Goal: Task Accomplishment & Management: Manage account settings

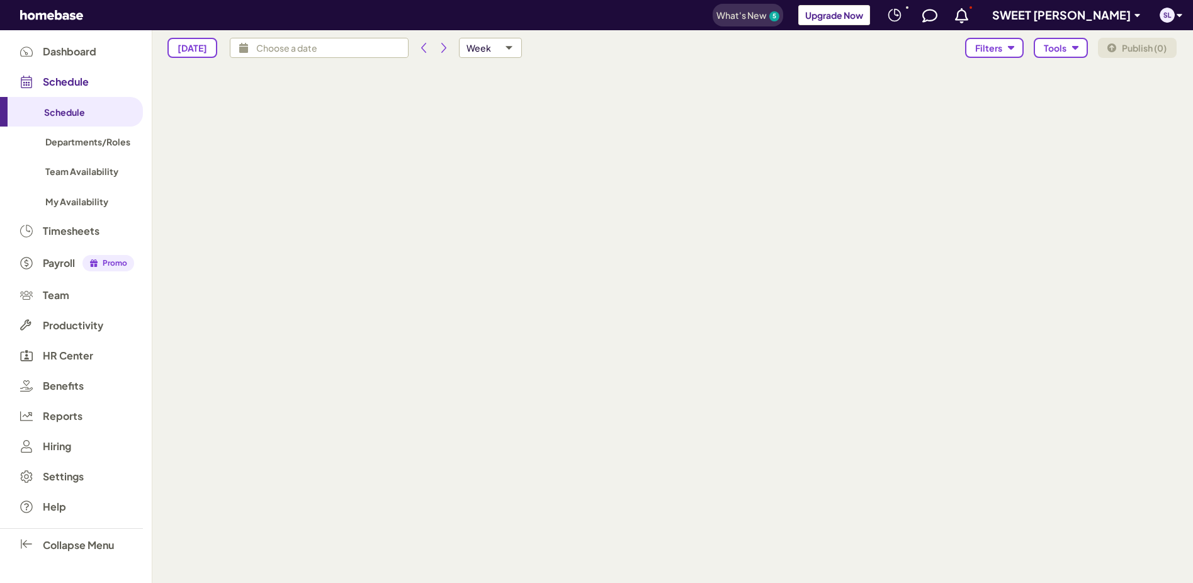
type input "[DATE] - [DATE]"
type input "isHoursForecastVisible,isAvailabilitiesVisible,isTimeOffsVisible"
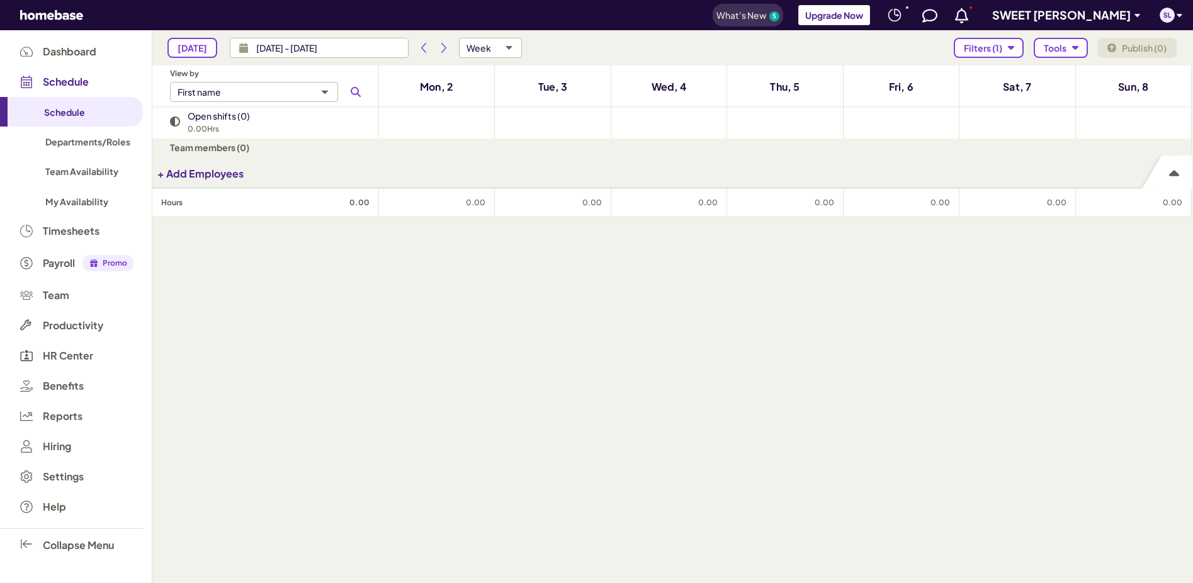
type input "custom"
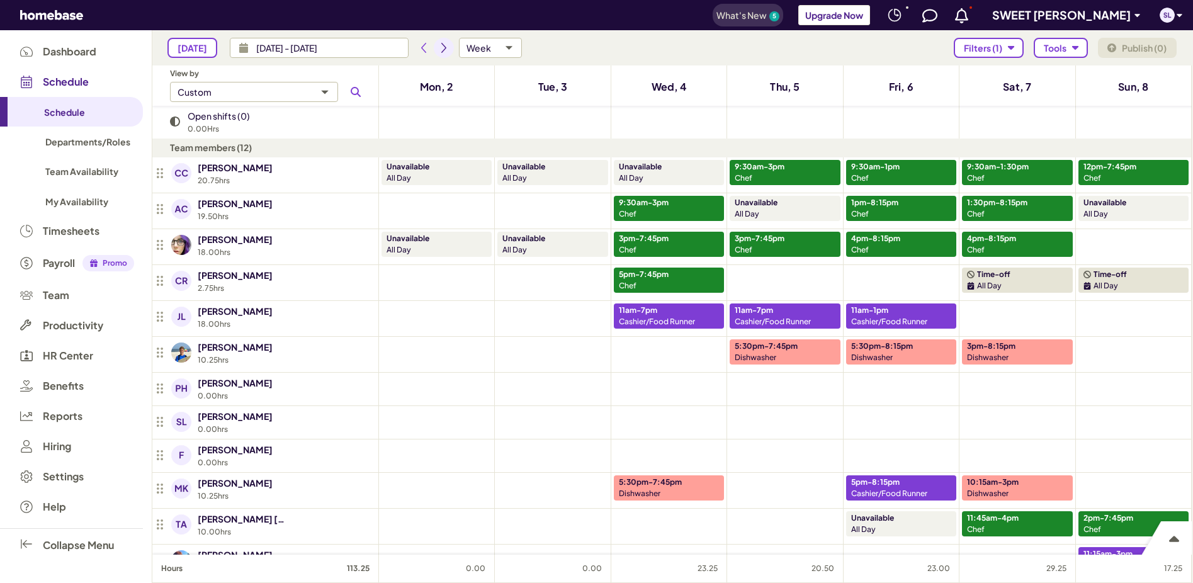
click at [442, 45] on icon "Next period" at bounding box center [444, 48] width 10 height 10
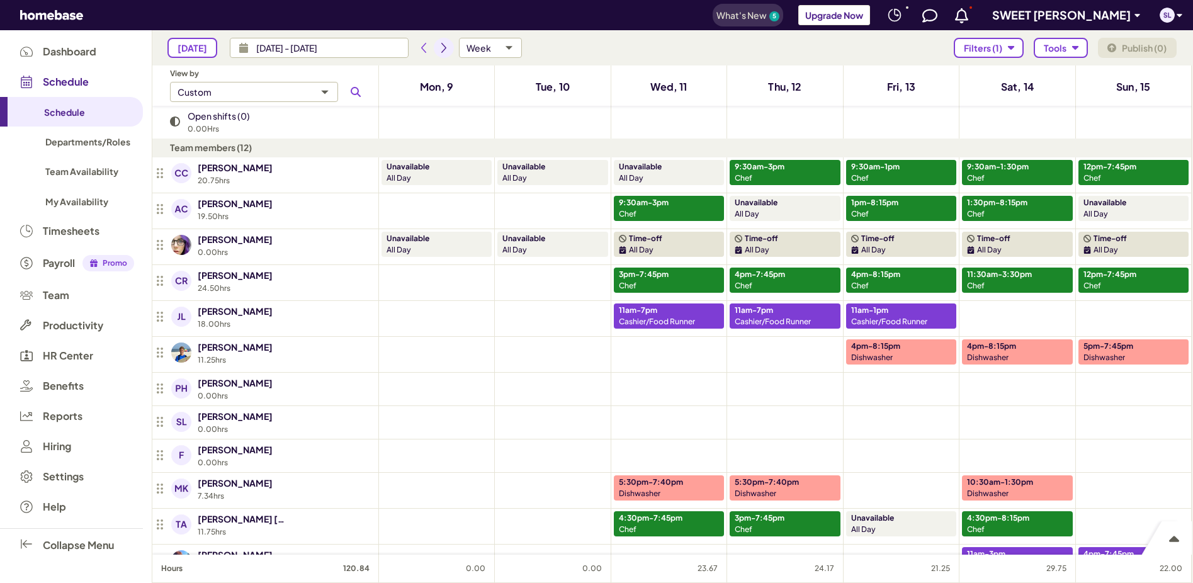
click at [439, 46] on icon "Next period" at bounding box center [444, 48] width 10 height 10
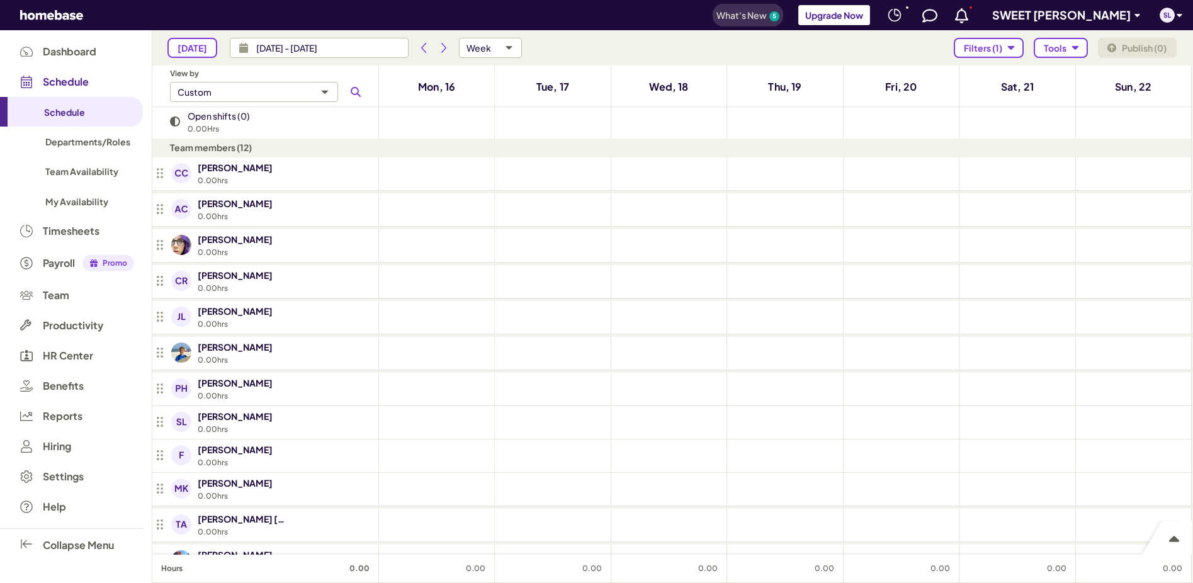
type input "[DATE] - [DATE]"
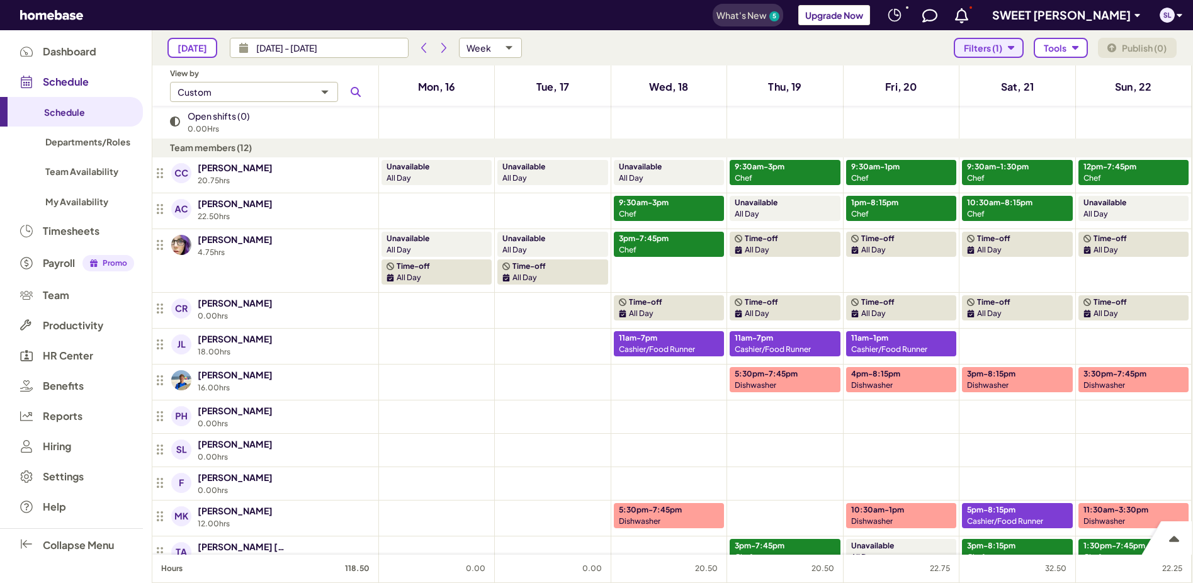
click at [1012, 48] on icon "button" at bounding box center [1011, 48] width 6 height 4
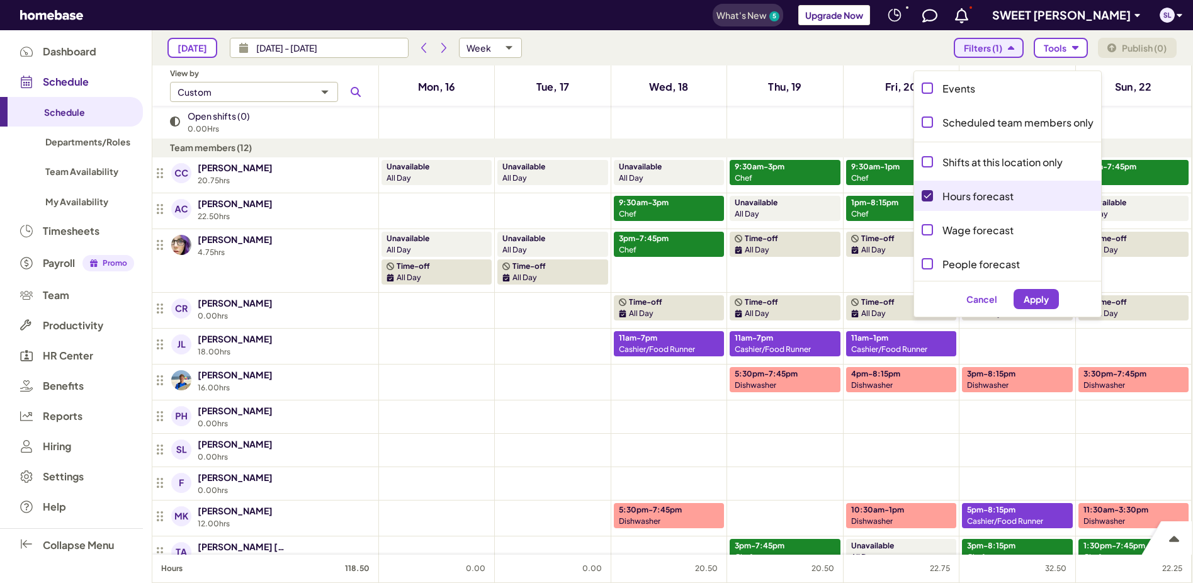
click at [930, 196] on input "checkbox" at bounding box center [927, 196] width 20 height 20
checkbox input "false"
type input "isAvailabilitiesVisible,isTimeOffsVisible"
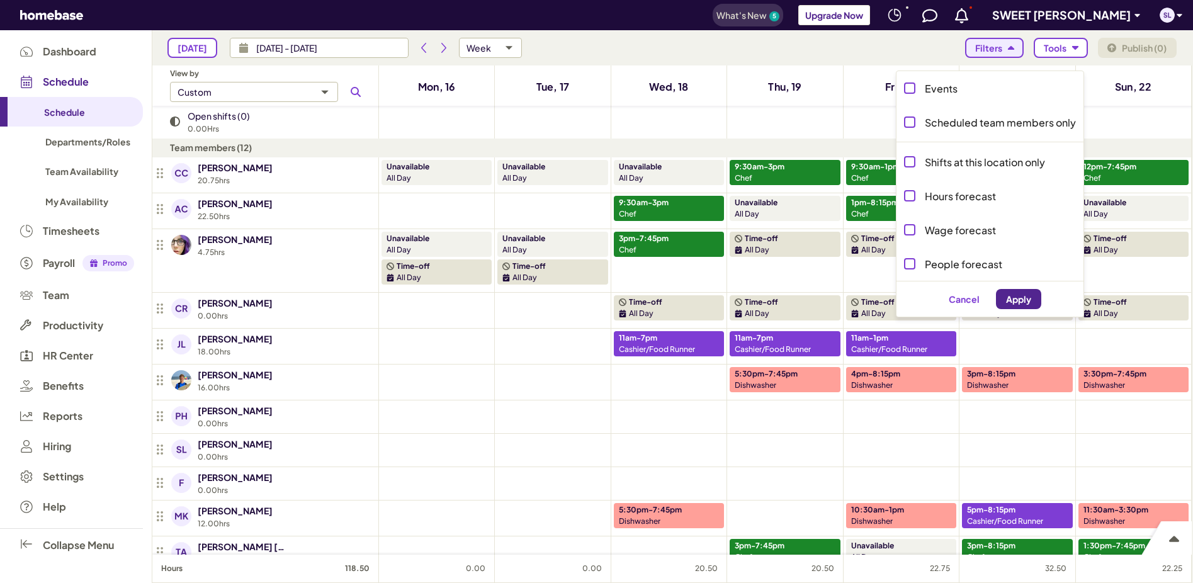
click at [1016, 303] on span "Apply" at bounding box center [1018, 299] width 25 height 11
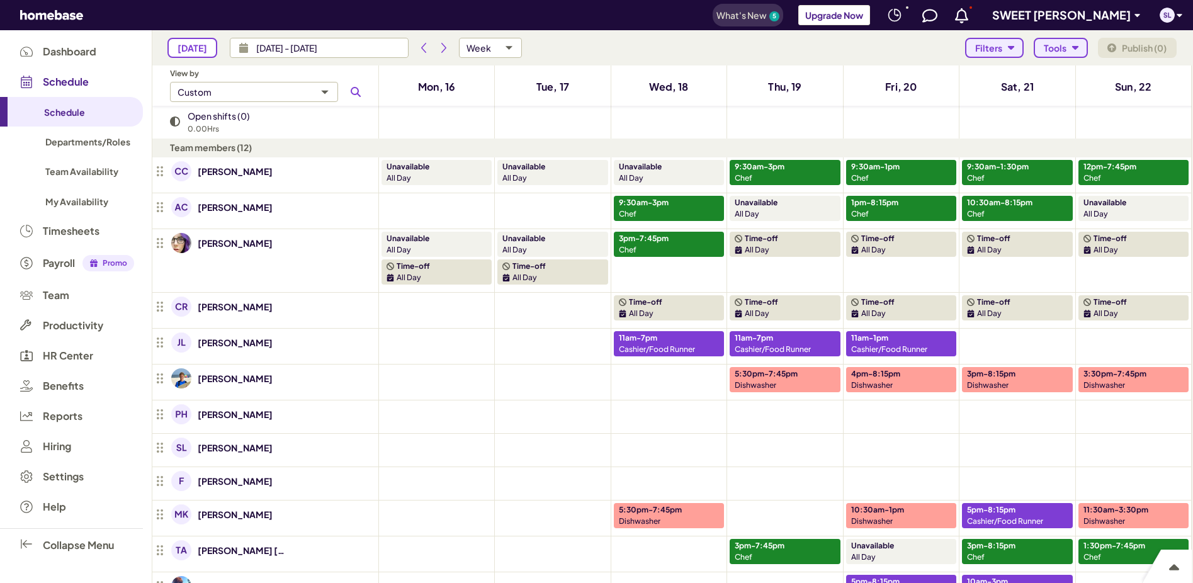
click at [1084, 43] on button "Tools" at bounding box center [1060, 48] width 54 height 20
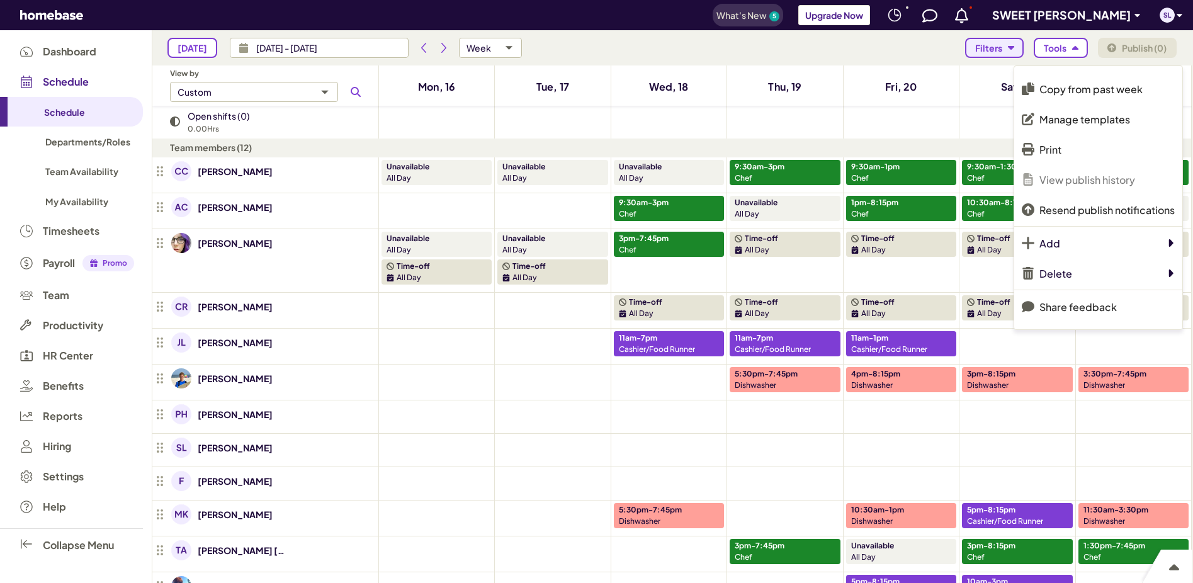
click at [724, 53] on div at bounding box center [596, 291] width 1193 height 583
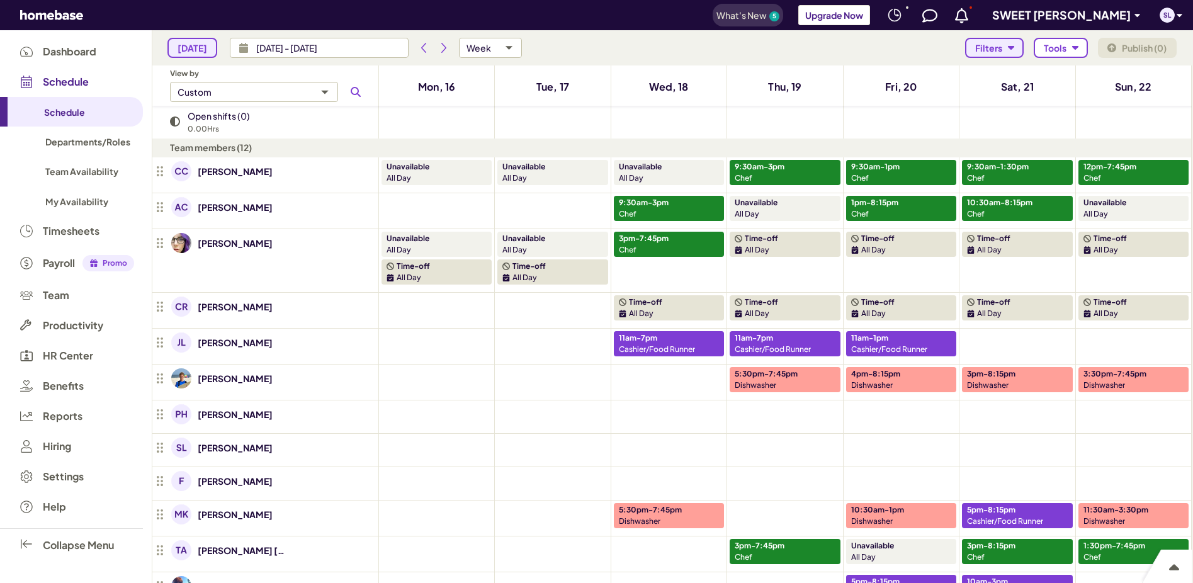
click at [191, 45] on span "[DATE]" at bounding box center [192, 48] width 30 height 11
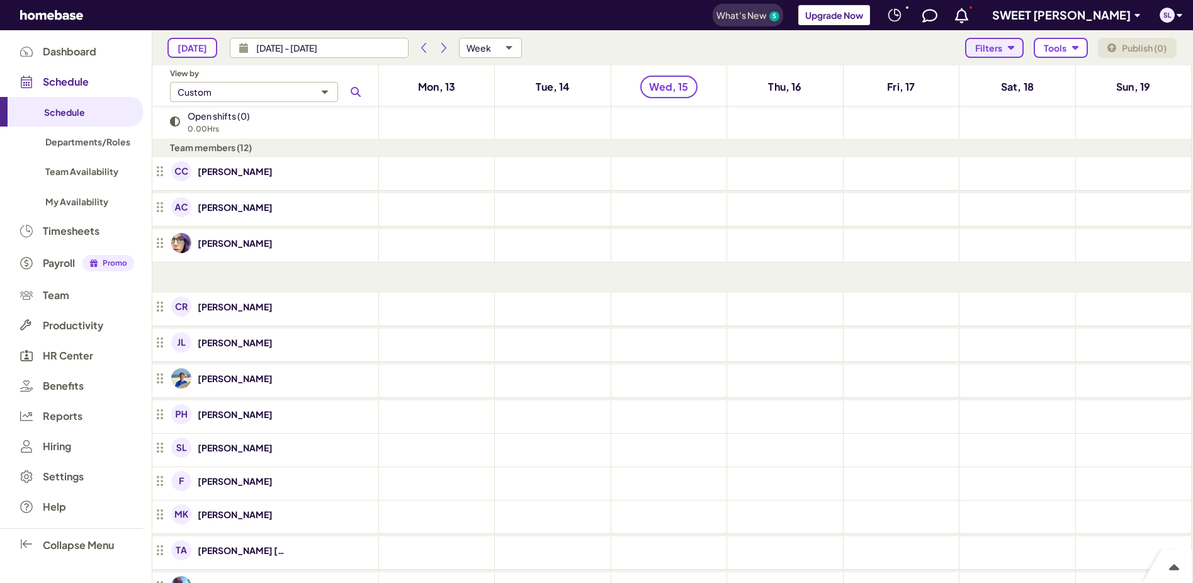
type input "[DATE] - [DATE]"
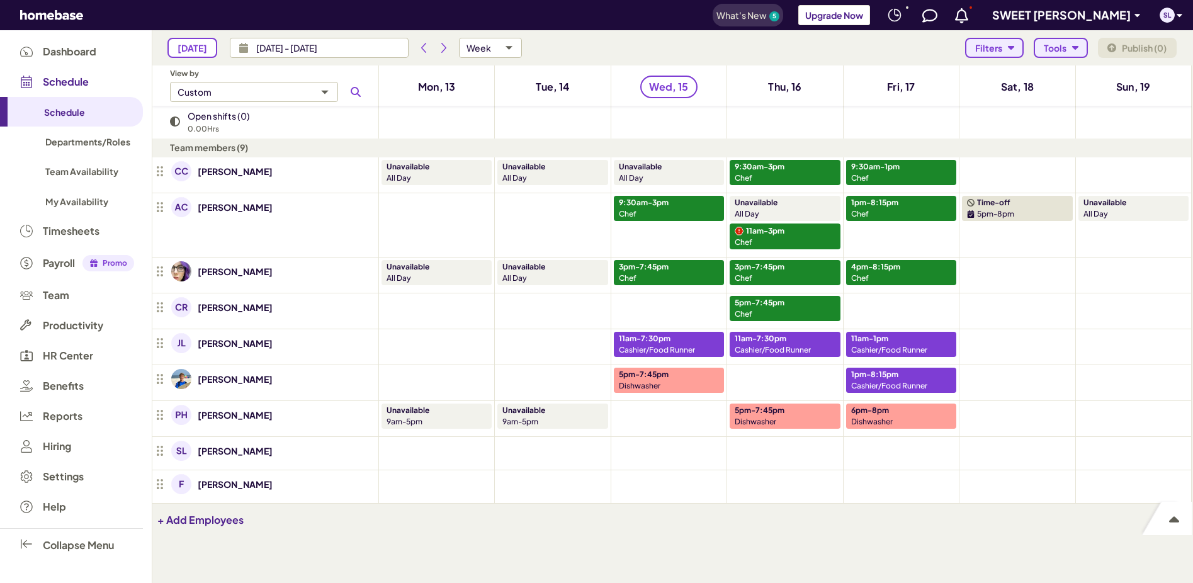
click at [1072, 45] on icon "button" at bounding box center [1075, 48] width 7 height 7
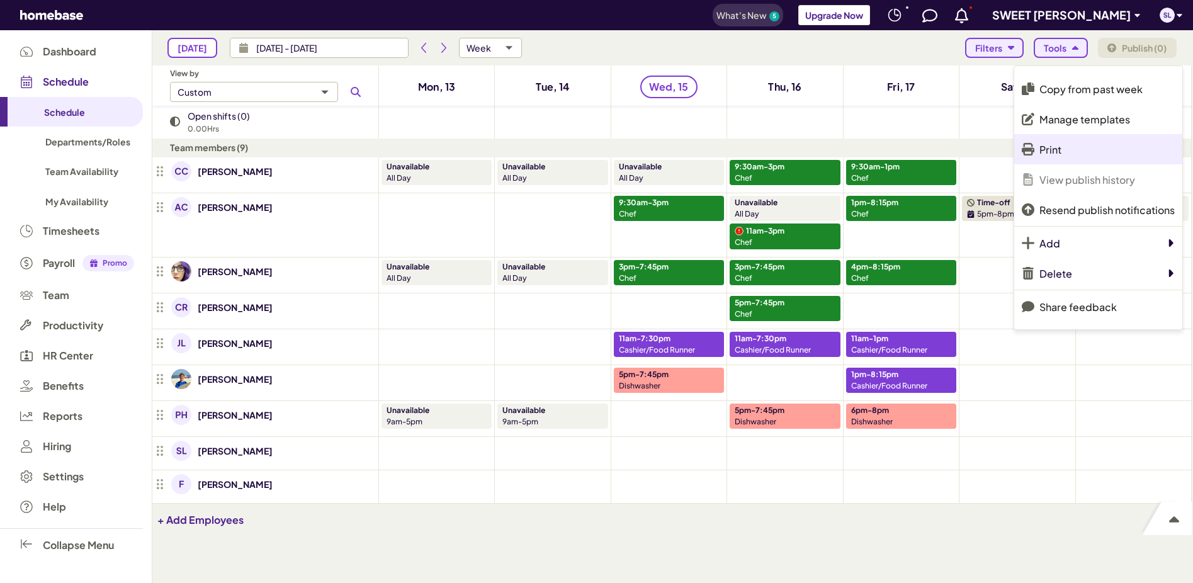
click at [1049, 147] on p "Print" at bounding box center [1050, 149] width 22 height 13
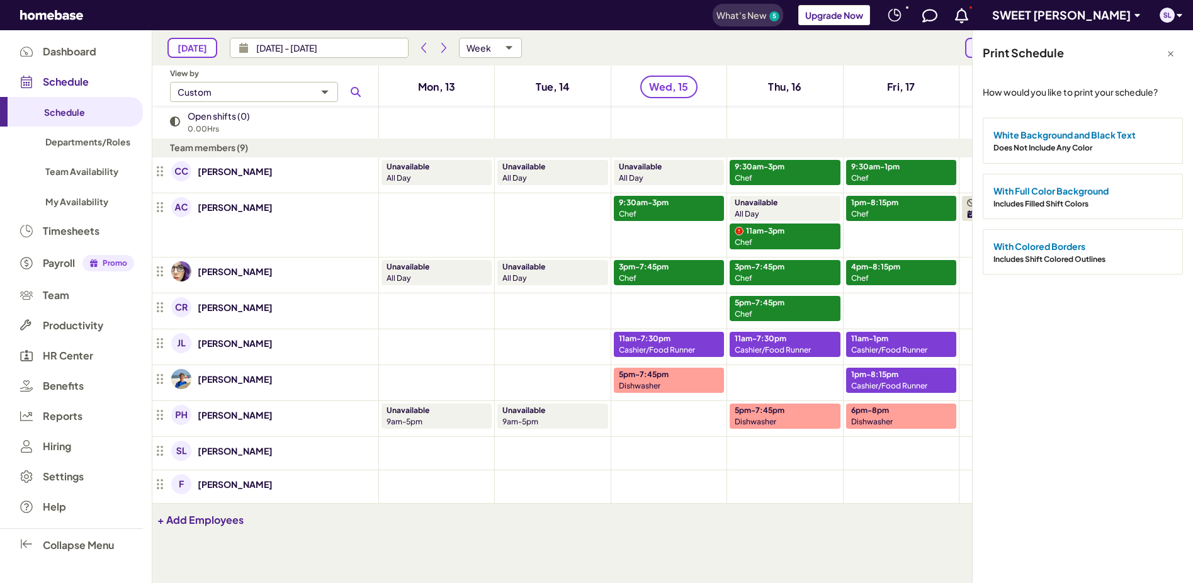
click at [1072, 140] on div "Does Not Include Any Color" at bounding box center [1082, 146] width 179 height 12
